Goal: Task Accomplishment & Management: Manage account settings

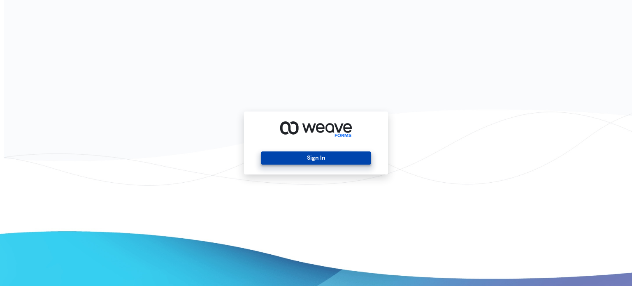
click at [296, 159] on button "Sign In" at bounding box center [316, 157] width 110 height 13
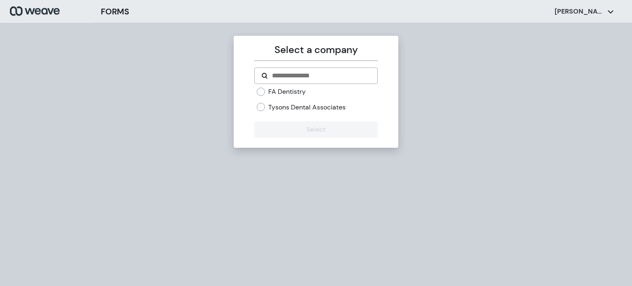
drag, startPoint x: 294, startPoint y: 105, endPoint x: 293, endPoint y: 110, distance: 5.0
click at [294, 105] on label "Tysons Dental Associates" at bounding box center [306, 107] width 77 height 9
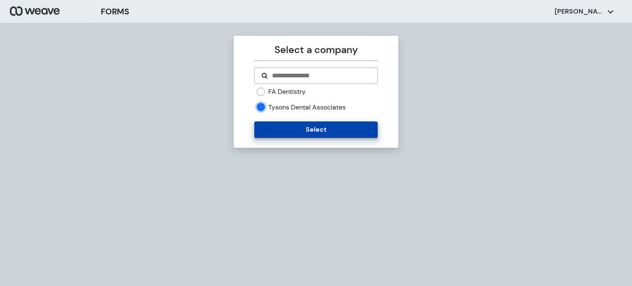
click at [291, 130] on button "Select" at bounding box center [315, 129] width 123 height 16
